Goal: Book appointment/travel/reservation

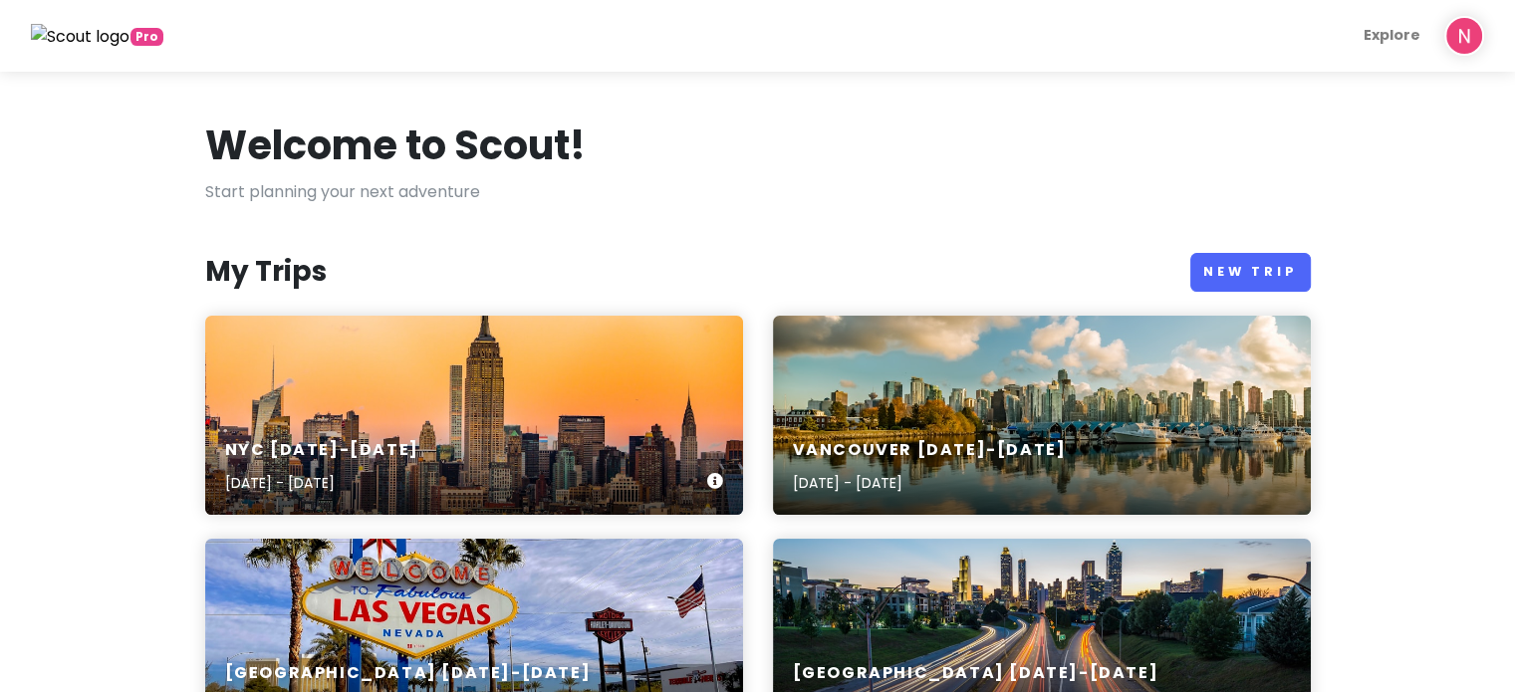
click at [425, 350] on div "NYC [DATE]-[DATE] [DATE] - [DATE]" at bounding box center [474, 415] width 538 height 199
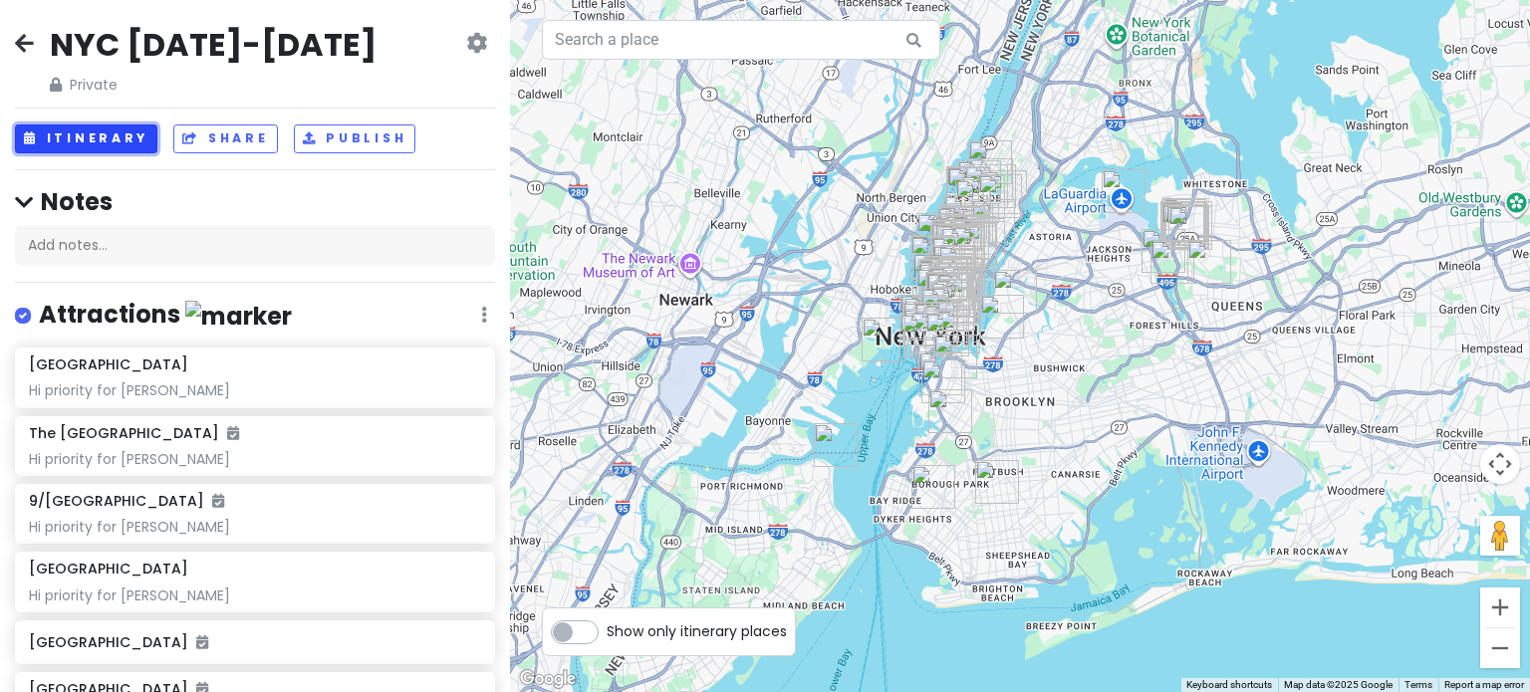
click at [112, 136] on button "Itinerary" at bounding box center [86, 139] width 142 height 29
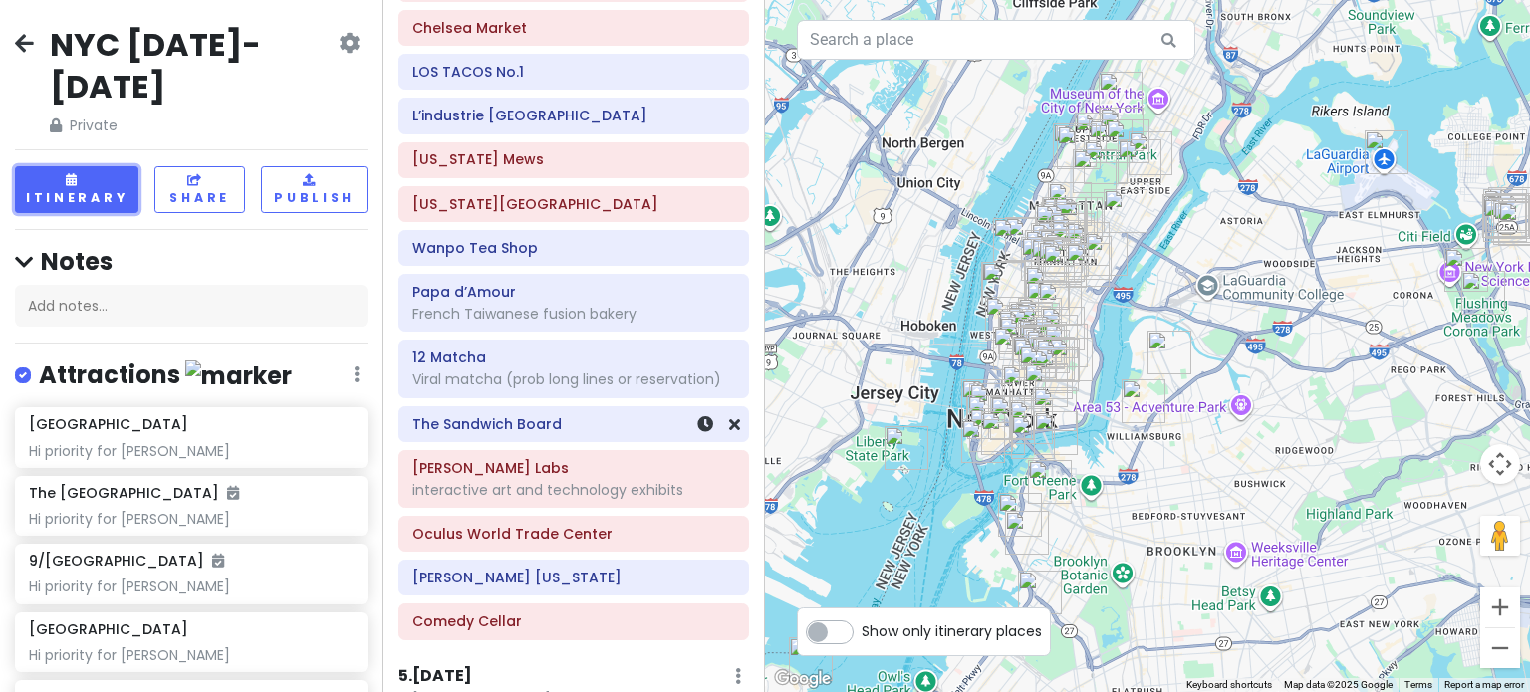
scroll to position [2590, 0]
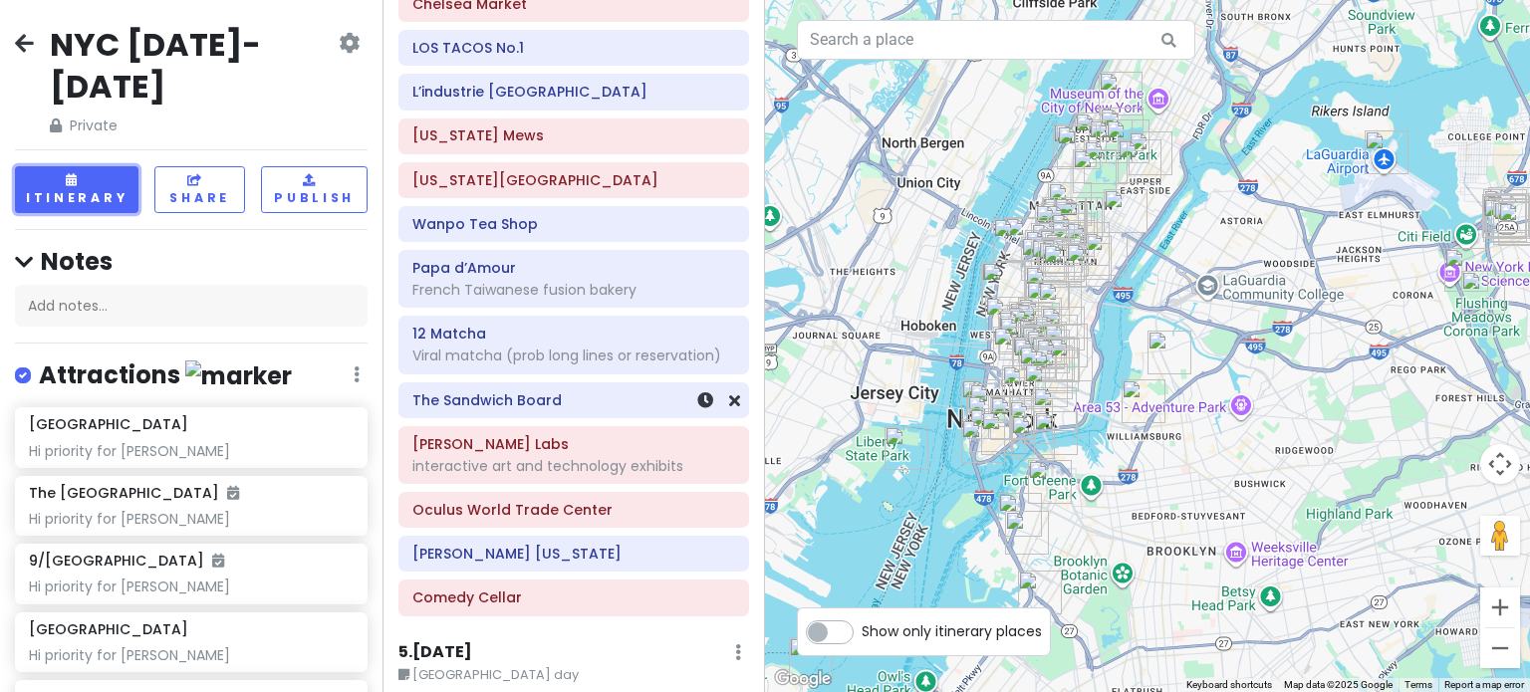
click at [538, 404] on h6 "The Sandwich Board" at bounding box center [573, 401] width 323 height 18
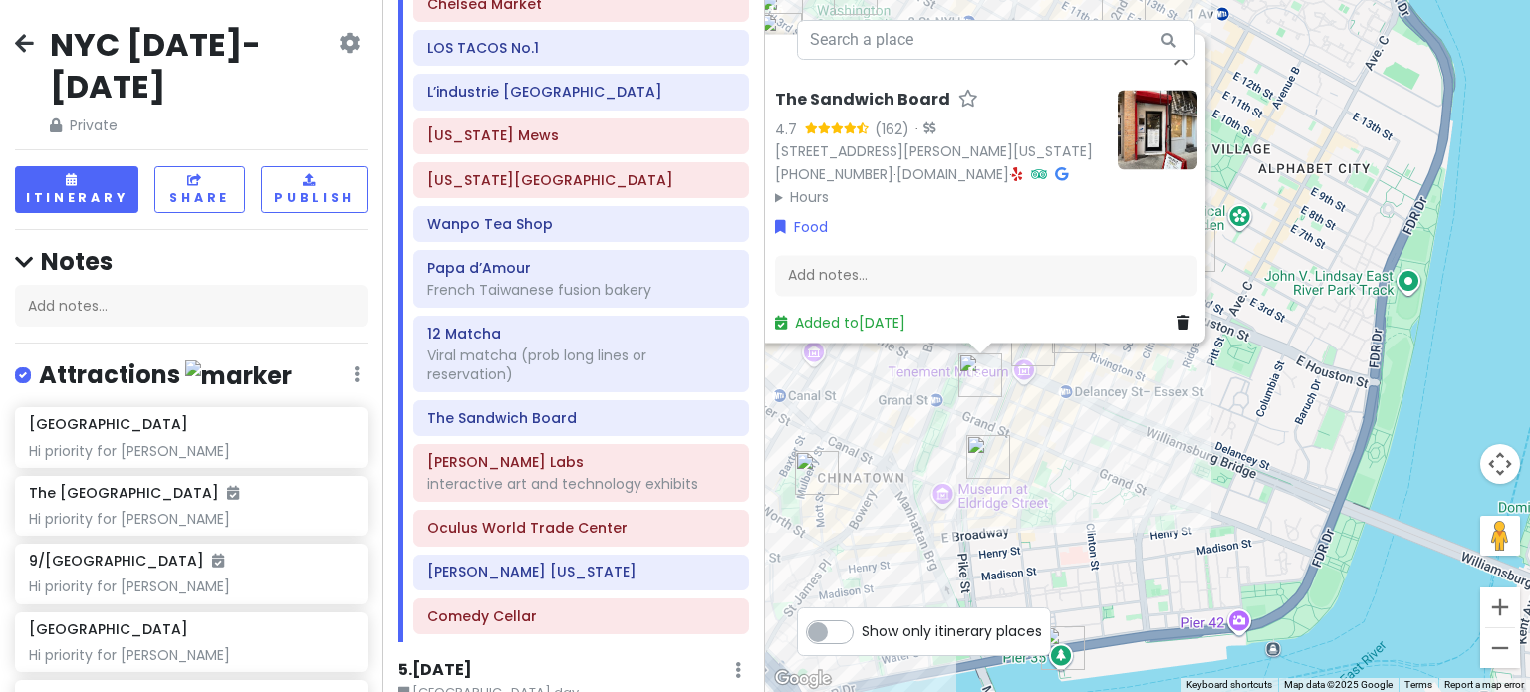
click at [1034, 440] on div "The Sandwich Board 4.7 (162) · [STREET_ADDRESS][PERSON_NAME][US_STATE] [PHONE_N…" at bounding box center [1147, 346] width 765 height 692
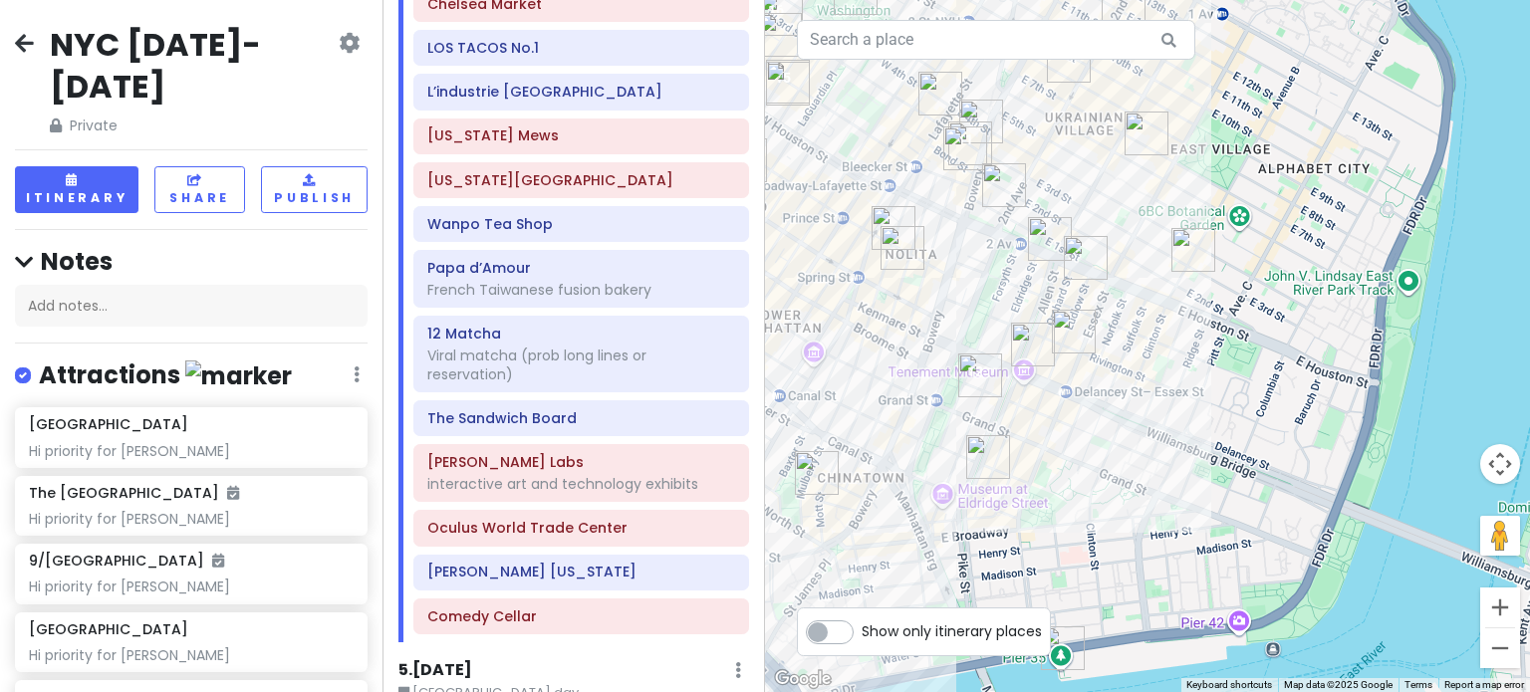
click at [1032, 355] on img "Okiboru House of Tsukemen" at bounding box center [1033, 345] width 44 height 44
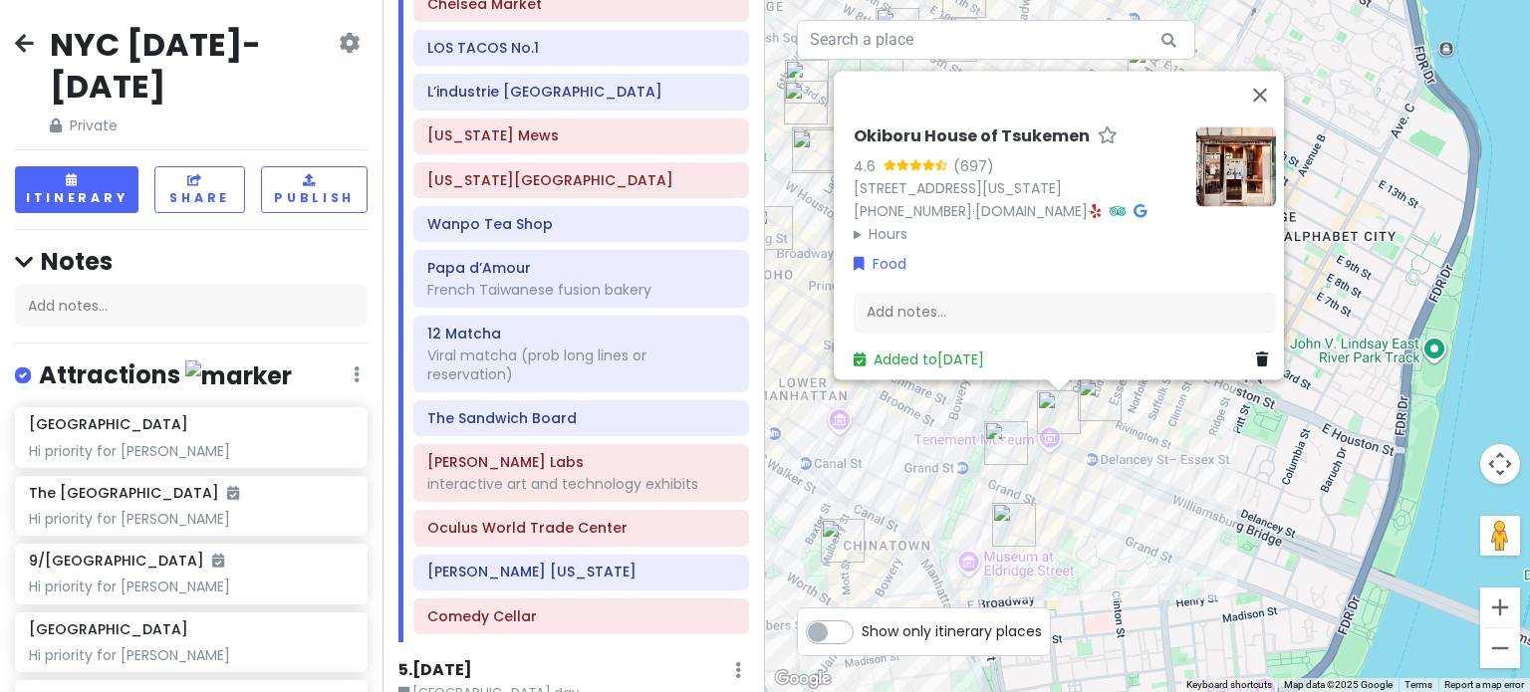
click at [1069, 494] on div "Okiboru House of Tsukemen 4.6 (697) [STREET_ADDRESS][US_STATE] [PHONE_NUMBER] ·…" at bounding box center [1147, 346] width 765 height 692
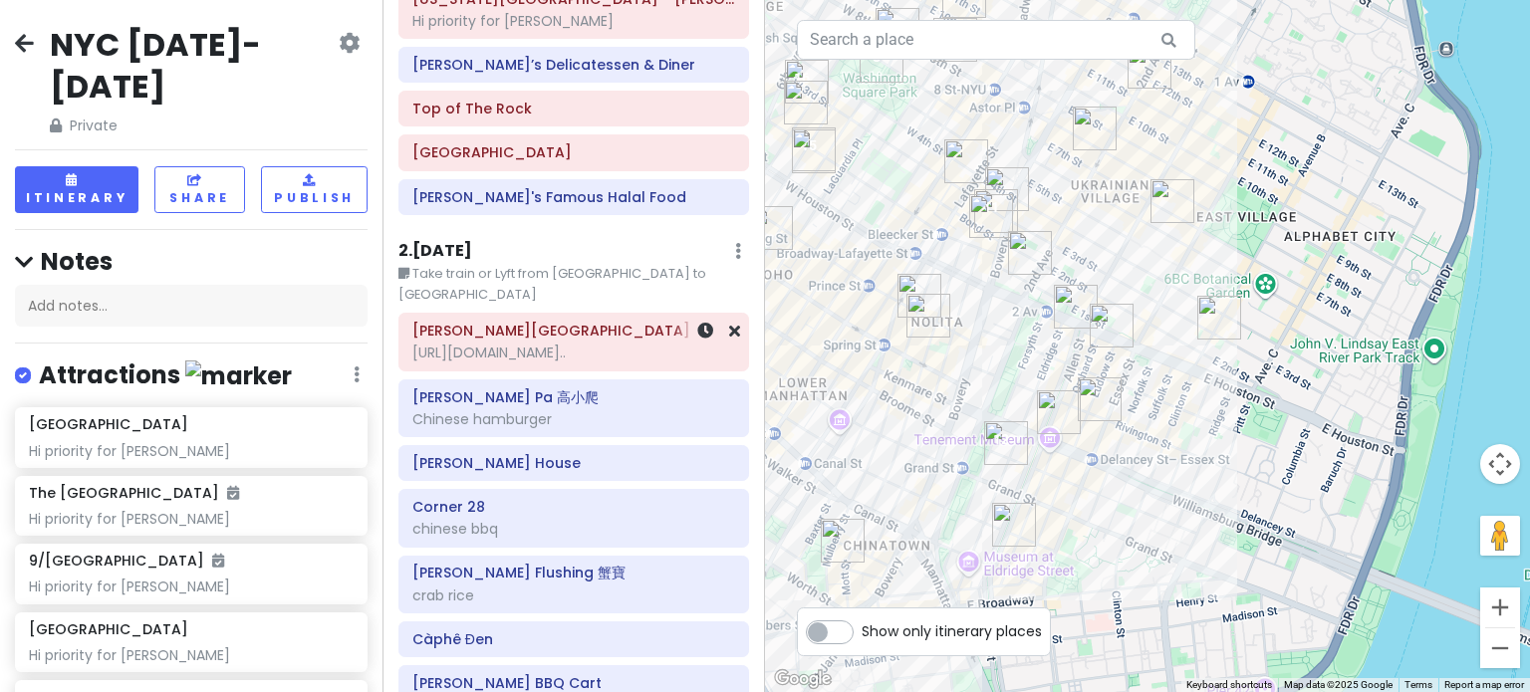
scroll to position [498, 0]
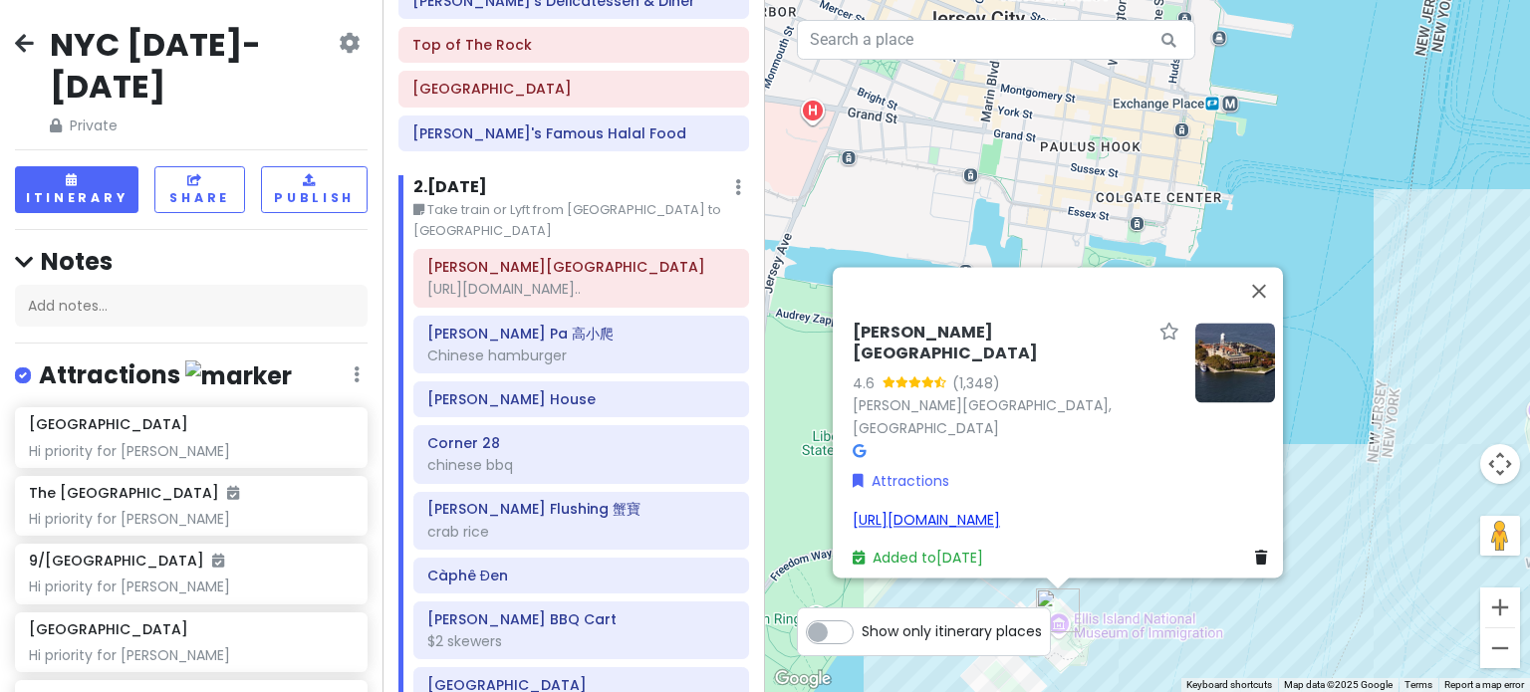
click at [961, 510] on link "[URL][DOMAIN_NAME]" at bounding box center [926, 520] width 147 height 20
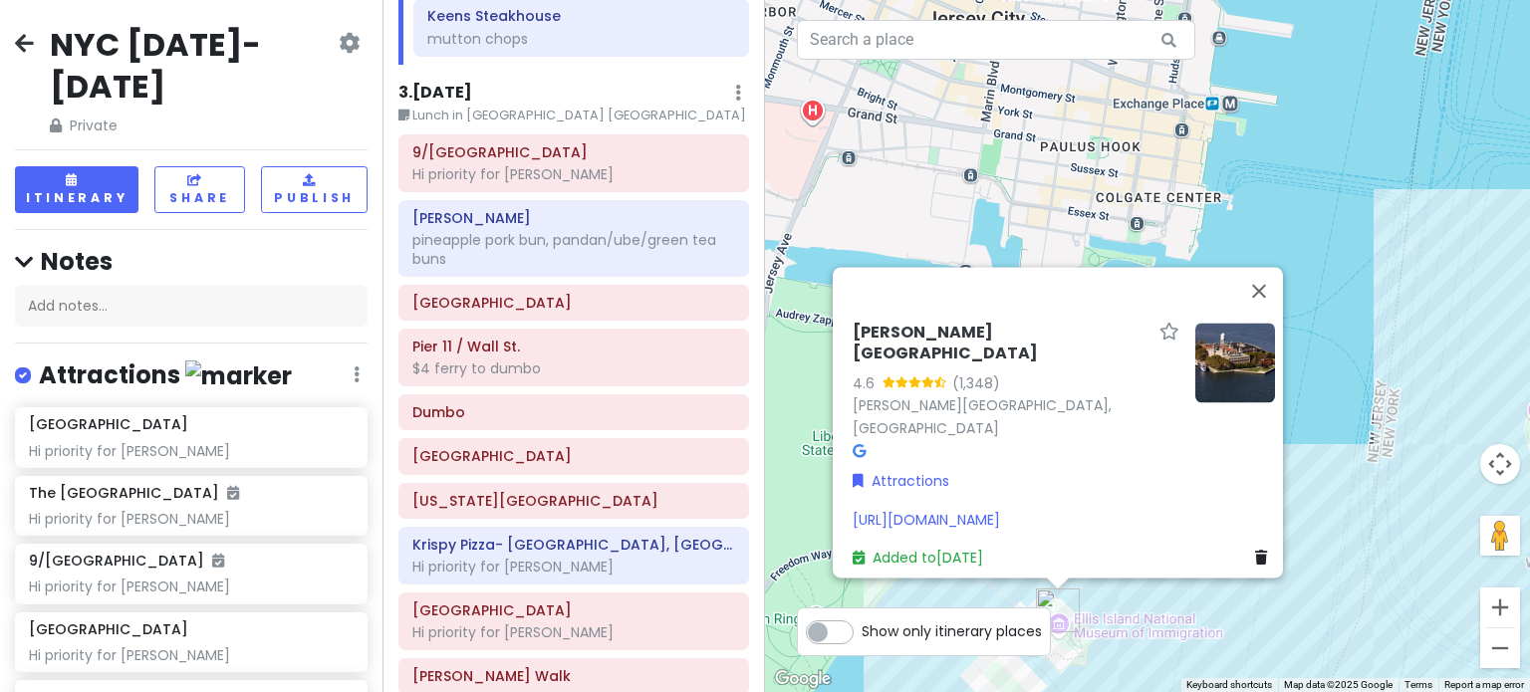
scroll to position [1295, 0]
